Goal: Navigation & Orientation: Find specific page/section

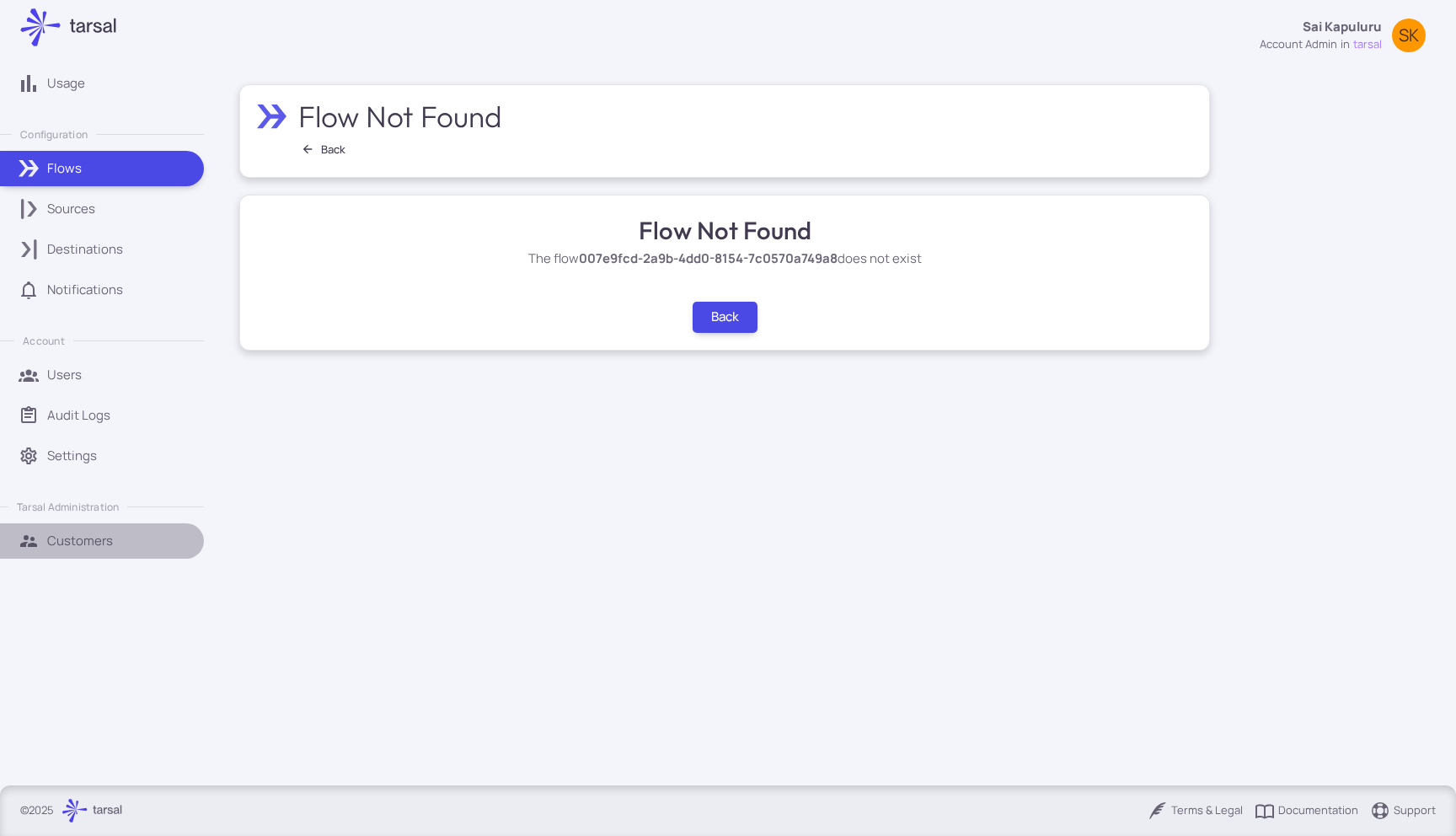
click at [95, 553] on link "Customers" at bounding box center [102, 541] width 204 height 36
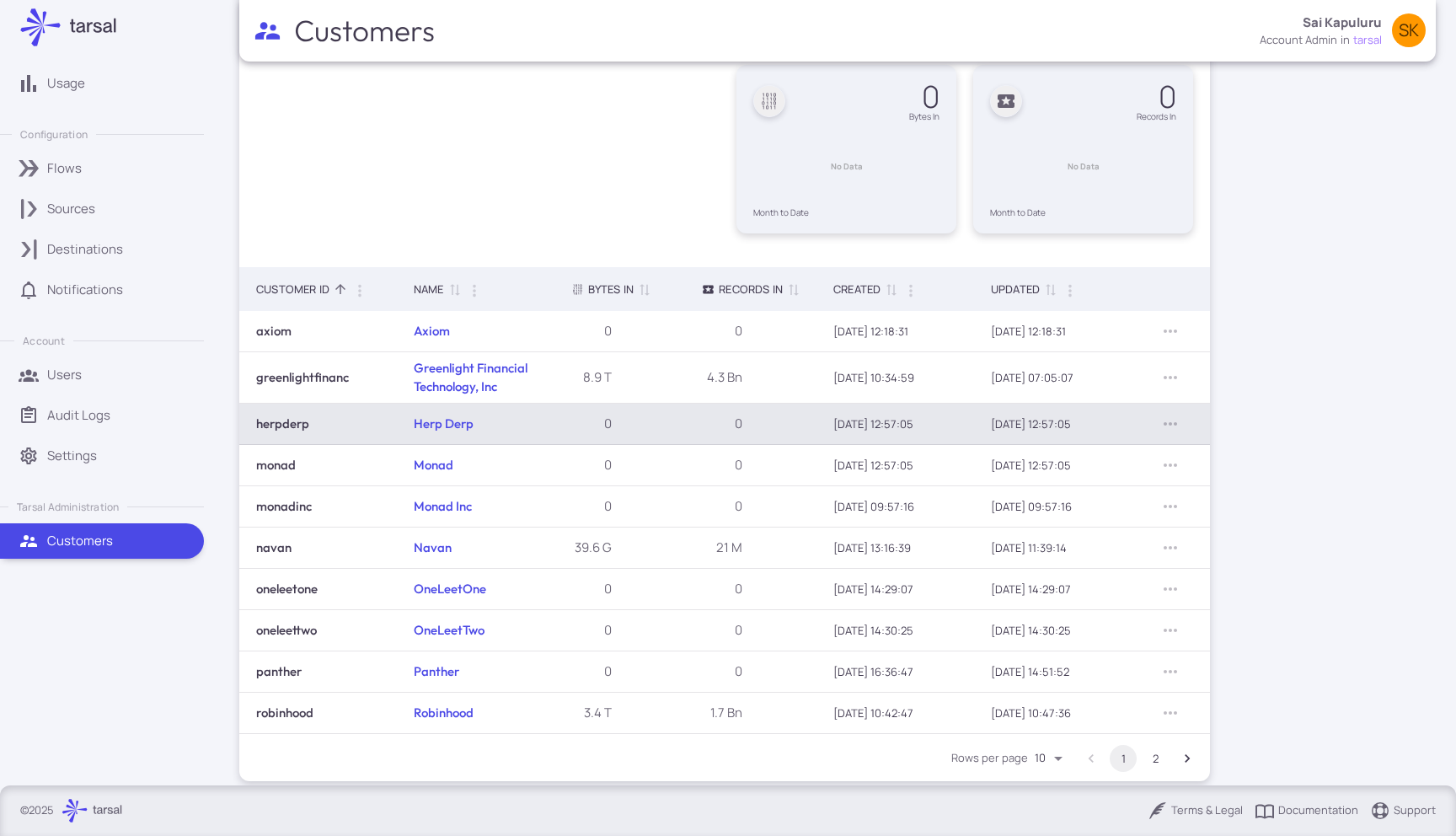
scroll to position [131, 0]
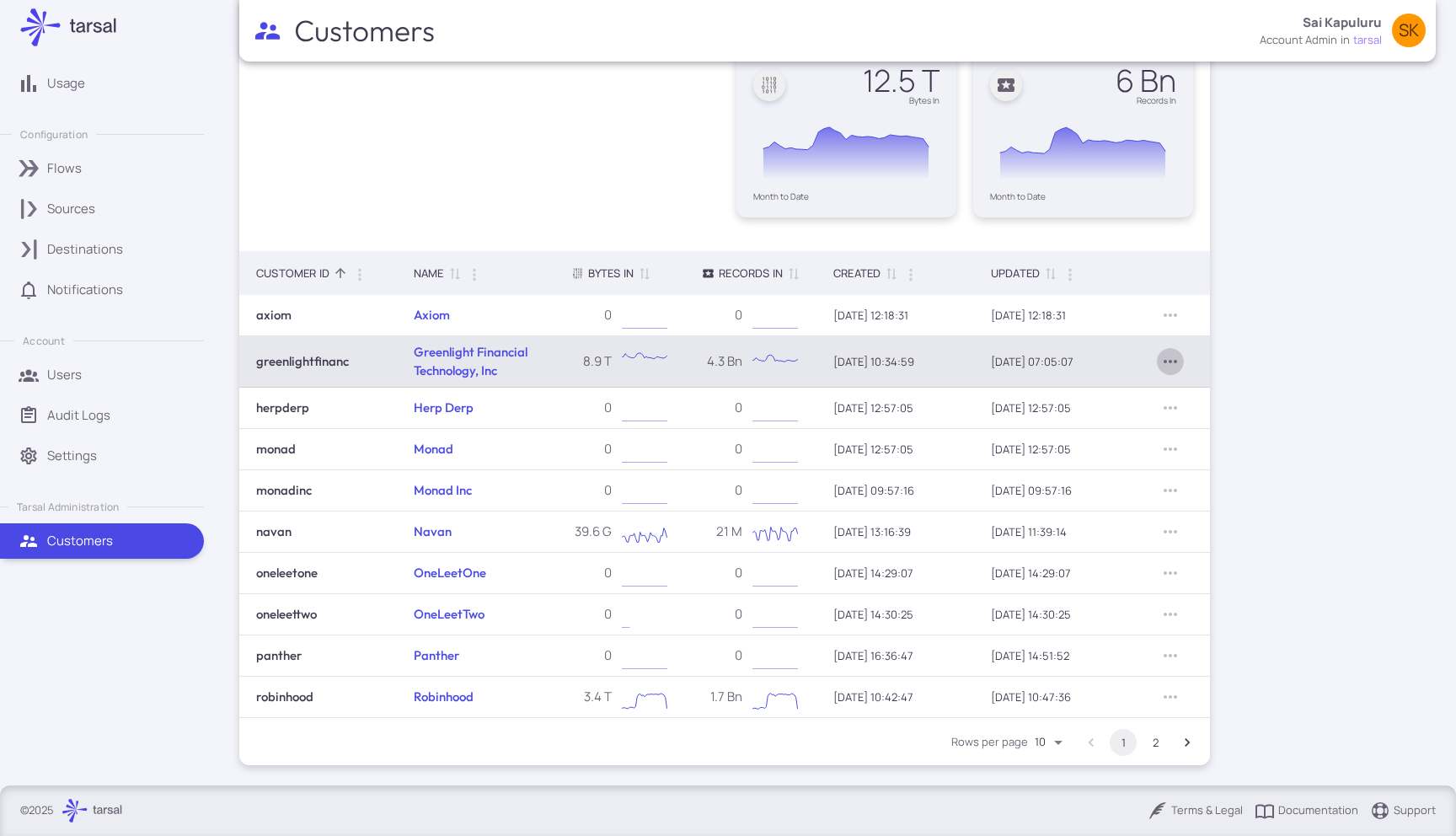
click at [1168, 361] on icon "Row Actions" at bounding box center [1171, 361] width 21 height 20
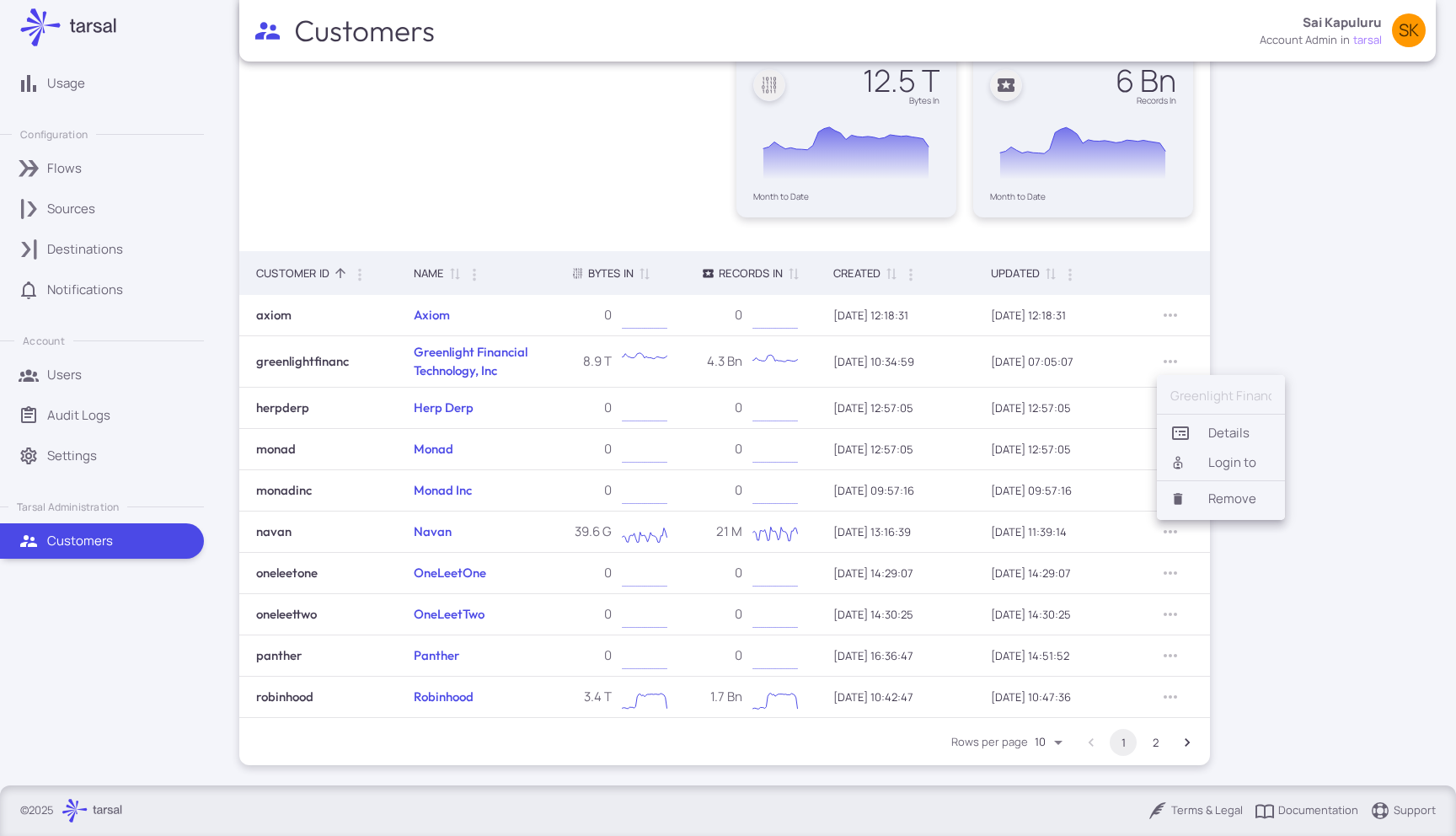
click at [1213, 456] on li "Login to" at bounding box center [1222, 463] width 128 height 29
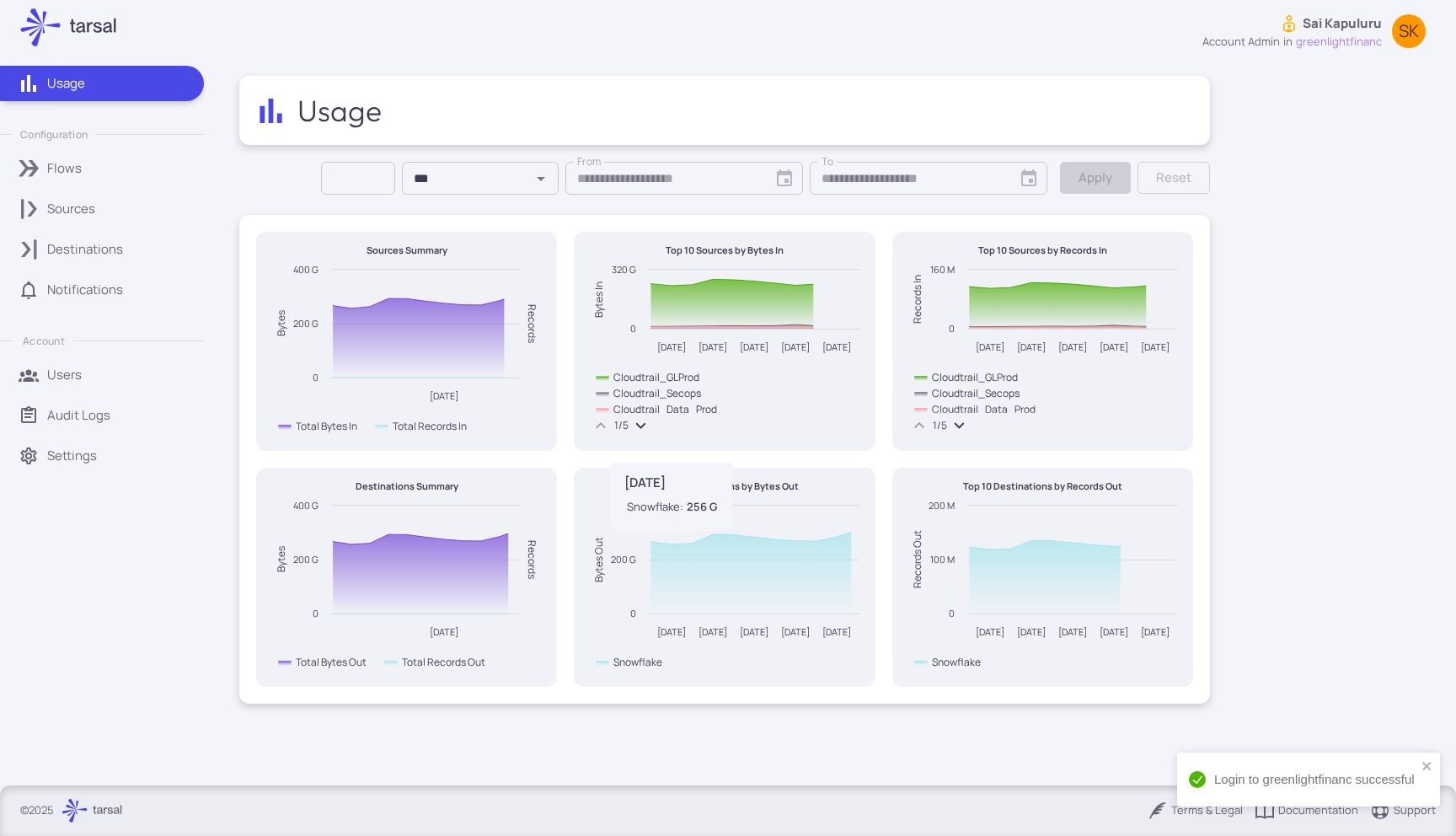
click at [46, 219] on link "Sources" at bounding box center [102, 209] width 204 height 36
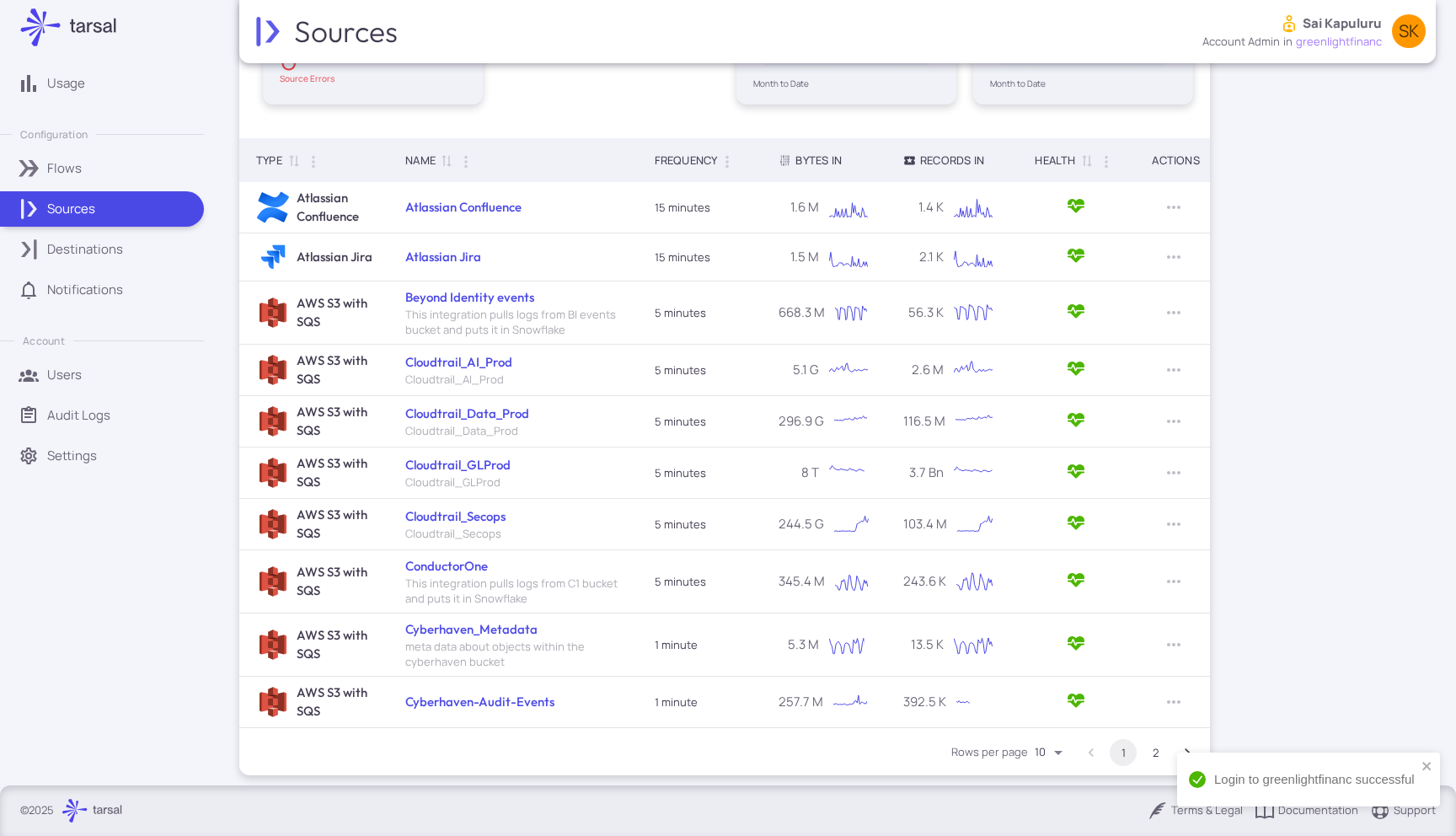
scroll to position [256, 0]
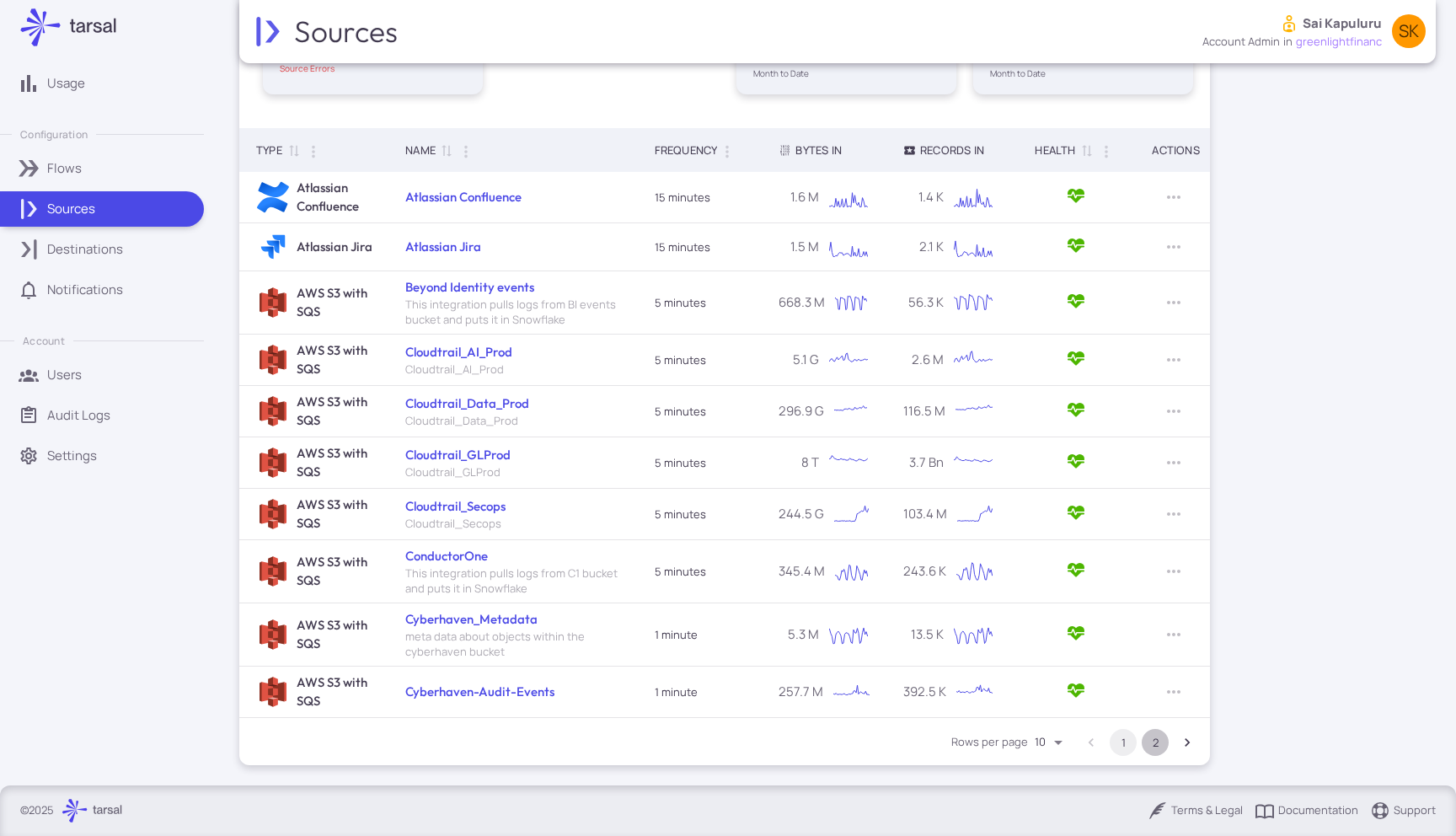
click at [1162, 746] on button "2" at bounding box center [1156, 742] width 27 height 27
